Goal: Task Accomplishment & Management: Manage account settings

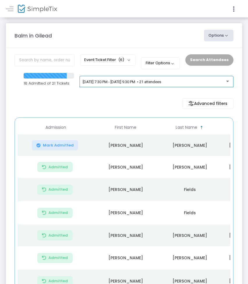
click at [114, 82] on span "[DATE] 7:30 PM - [DATE] 9:30 PM • 21 attendees" at bounding box center [122, 82] width 78 height 4
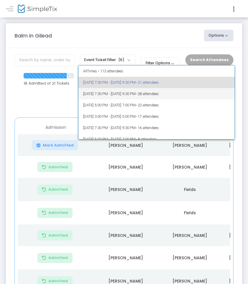
click at [111, 98] on span "9/20/2025 @ 7:30 PM - 9/20/2025 @ 9:30 PM • 28 attendees" at bounding box center [156, 93] width 147 height 11
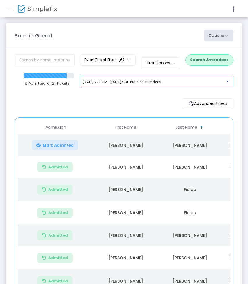
click at [114, 86] on div "9/20/2025 @ 7:30 PM - 9/20/2025 @ 9:30 PM • 28 attendees" at bounding box center [156, 83] width 147 height 8
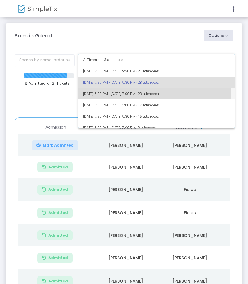
click at [112, 96] on span "9/21/2025 @ 5:00 PM - 9/21/2025 @ 7:00 PM • 23 attendees" at bounding box center [156, 93] width 147 height 11
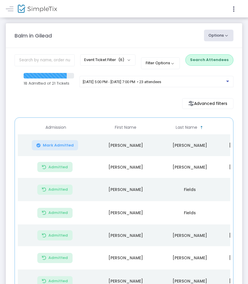
click at [217, 38] on button "Options" at bounding box center [219, 36] width 30 height 12
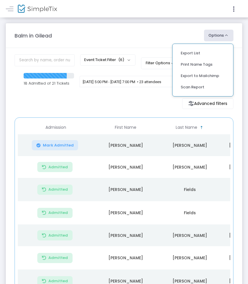
click at [217, 38] on button "Options" at bounding box center [219, 36] width 30 height 12
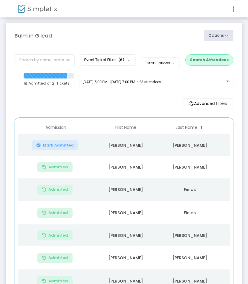
click at [72, 107] on div "18 Admitted of 21 Tickets 9/21/2025 @ 5:00 PM - 9/21/2025 @ 7:00 PM • 23 attend…" at bounding box center [124, 92] width 224 height 39
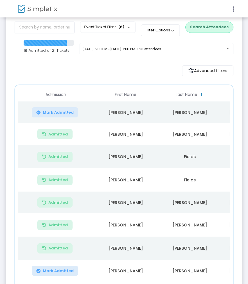
scroll to position [103, 0]
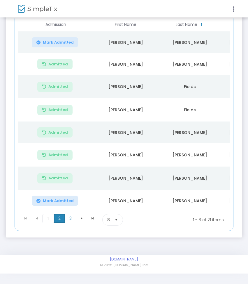
click at [61, 220] on span "2" at bounding box center [59, 218] width 11 height 9
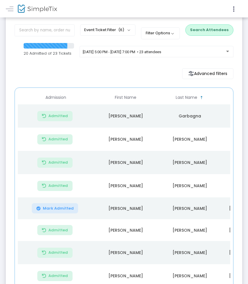
scroll to position [0, 0]
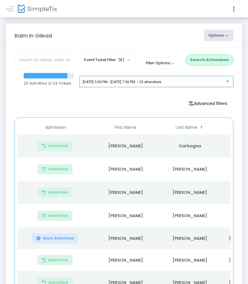
click at [107, 82] on span "9/21/2025 @ 5:00 PM - 9/21/2025 @ 7:00 PM • 23 attendees" at bounding box center [122, 82] width 78 height 4
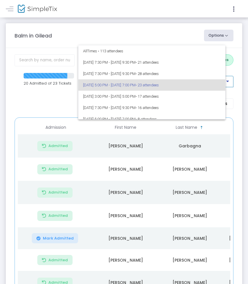
scroll to position [2, 0]
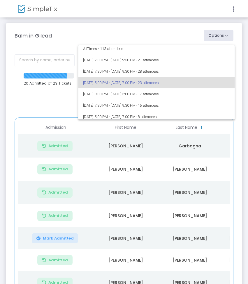
click at [61, 98] on div at bounding box center [124, 142] width 248 height 284
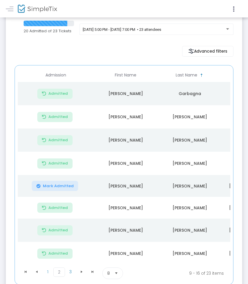
scroll to position [106, 0]
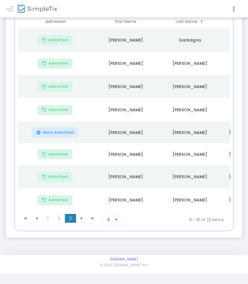
click at [71, 217] on span "3" at bounding box center [70, 218] width 11 height 9
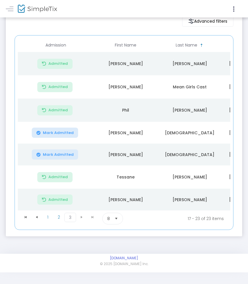
scroll to position [0, 0]
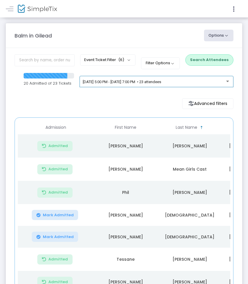
click at [108, 80] on span "9/21/2025 @ 5:00 PM - 9/21/2025 @ 7:00 PM • 23 attendees" at bounding box center [122, 82] width 78 height 4
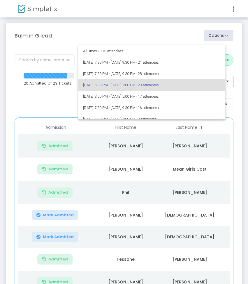
scroll to position [2, 0]
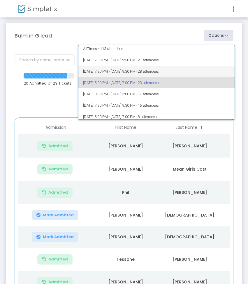
click at [106, 71] on span "9/20/2025 @ 7:30 PM - 9/20/2025 @ 9:30 PM • 28 attendees" at bounding box center [156, 71] width 147 height 11
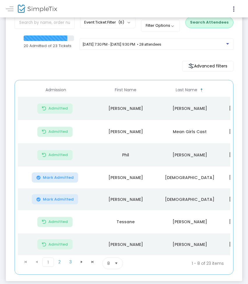
scroll to position [84, 0]
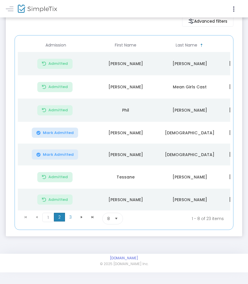
click at [58, 218] on span "2" at bounding box center [59, 217] width 11 height 9
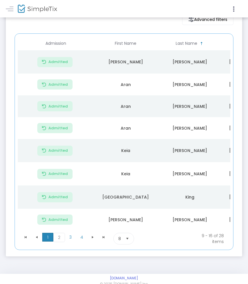
click at [50, 239] on span "1" at bounding box center [47, 237] width 11 height 9
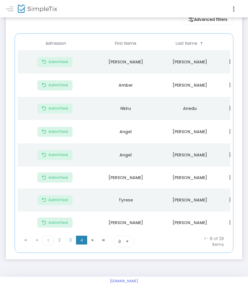
click at [81, 242] on span "4" at bounding box center [81, 240] width 11 height 9
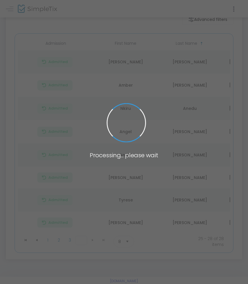
scroll to position [14, 0]
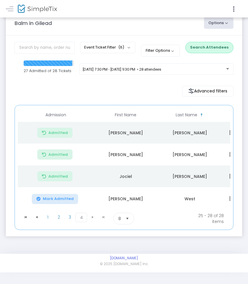
click at [114, 196] on td "Dennis" at bounding box center [125, 198] width 64 height 23
click at [145, 199] on td "Dennis" at bounding box center [125, 198] width 64 height 23
click at [183, 194] on td "West" at bounding box center [189, 198] width 64 height 23
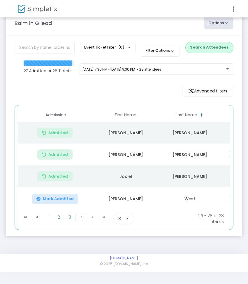
click at [181, 195] on td "West" at bounding box center [189, 198] width 64 height 23
click at [128, 195] on td "Dennis" at bounding box center [125, 198] width 64 height 23
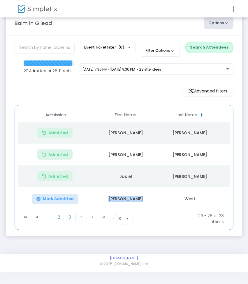
scroll to position [0, 0]
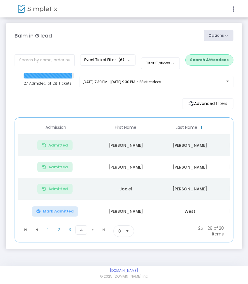
click at [149, 209] on td "Dennis" at bounding box center [125, 211] width 64 height 23
click at [149, 211] on td "Dennis" at bounding box center [125, 211] width 64 height 23
click at [233, 10] on icon at bounding box center [233, 9] width 5 height 7
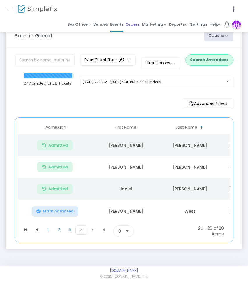
click at [138, 25] on span "Orders" at bounding box center [132, 24] width 14 height 8
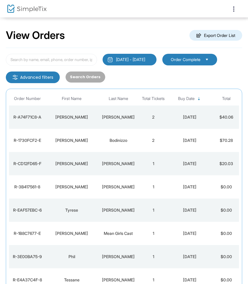
click at [76, 60] on div at bounding box center [124, 142] width 248 height 284
click at [74, 59] on input at bounding box center [51, 60] width 91 height 12
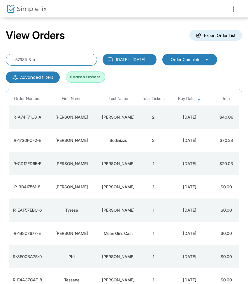
type input "r-c57987d8-b"
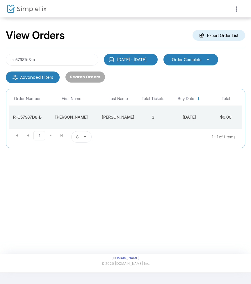
click at [113, 123] on td "Arvelo" at bounding box center [118, 117] width 41 height 23
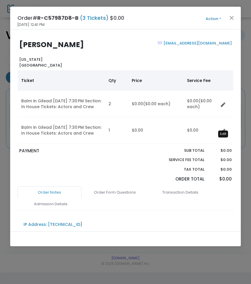
click at [222, 134] on icon "Data table" at bounding box center [223, 131] width 5 height 5
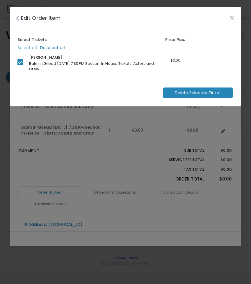
click at [179, 93] on span "Delete Selected Ticket" at bounding box center [198, 93] width 46 height 6
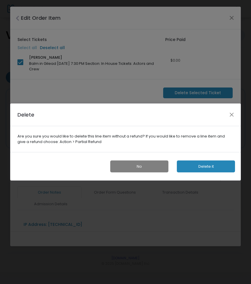
click at [186, 165] on button "Delete it" at bounding box center [206, 167] width 58 height 12
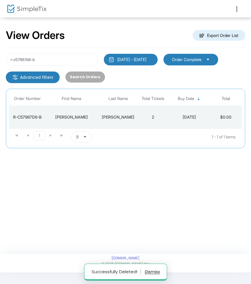
click at [11, 11] on img at bounding box center [26, 9] width 39 height 8
